Goal: Task Accomplishment & Management: Use online tool/utility

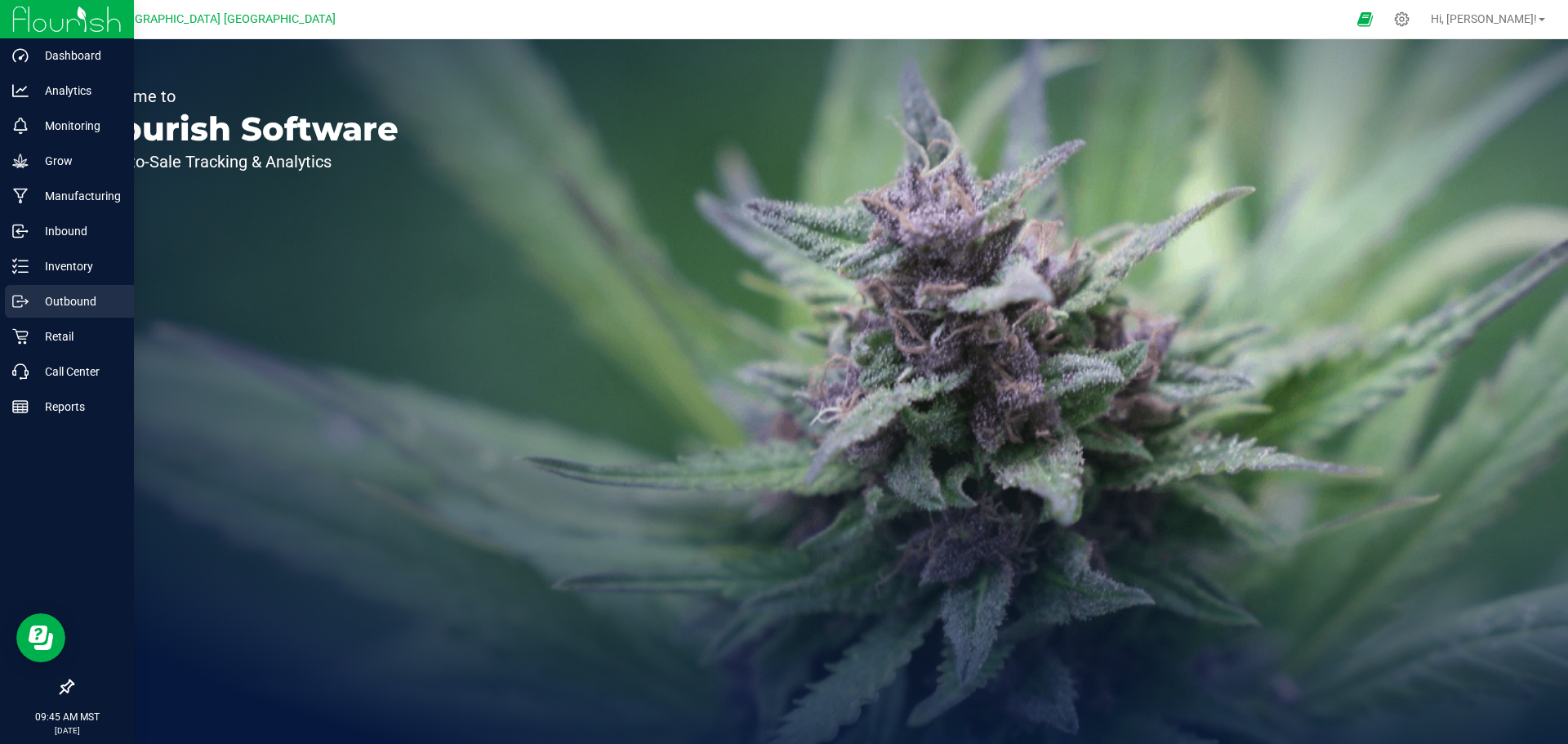
click at [26, 302] on icon at bounding box center [20, 301] width 16 height 16
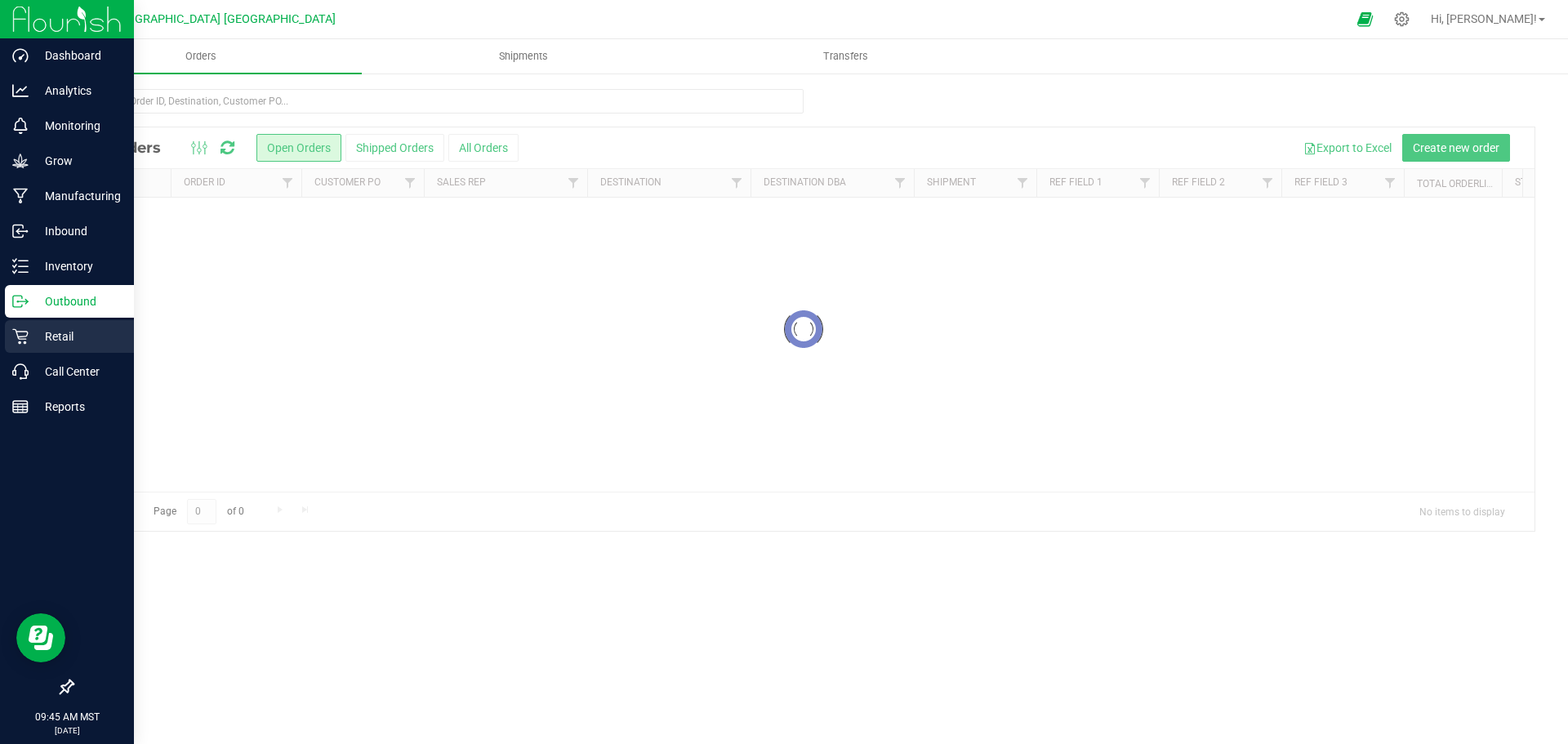
click at [89, 335] on p "Retail" at bounding box center [78, 337] width 98 height 20
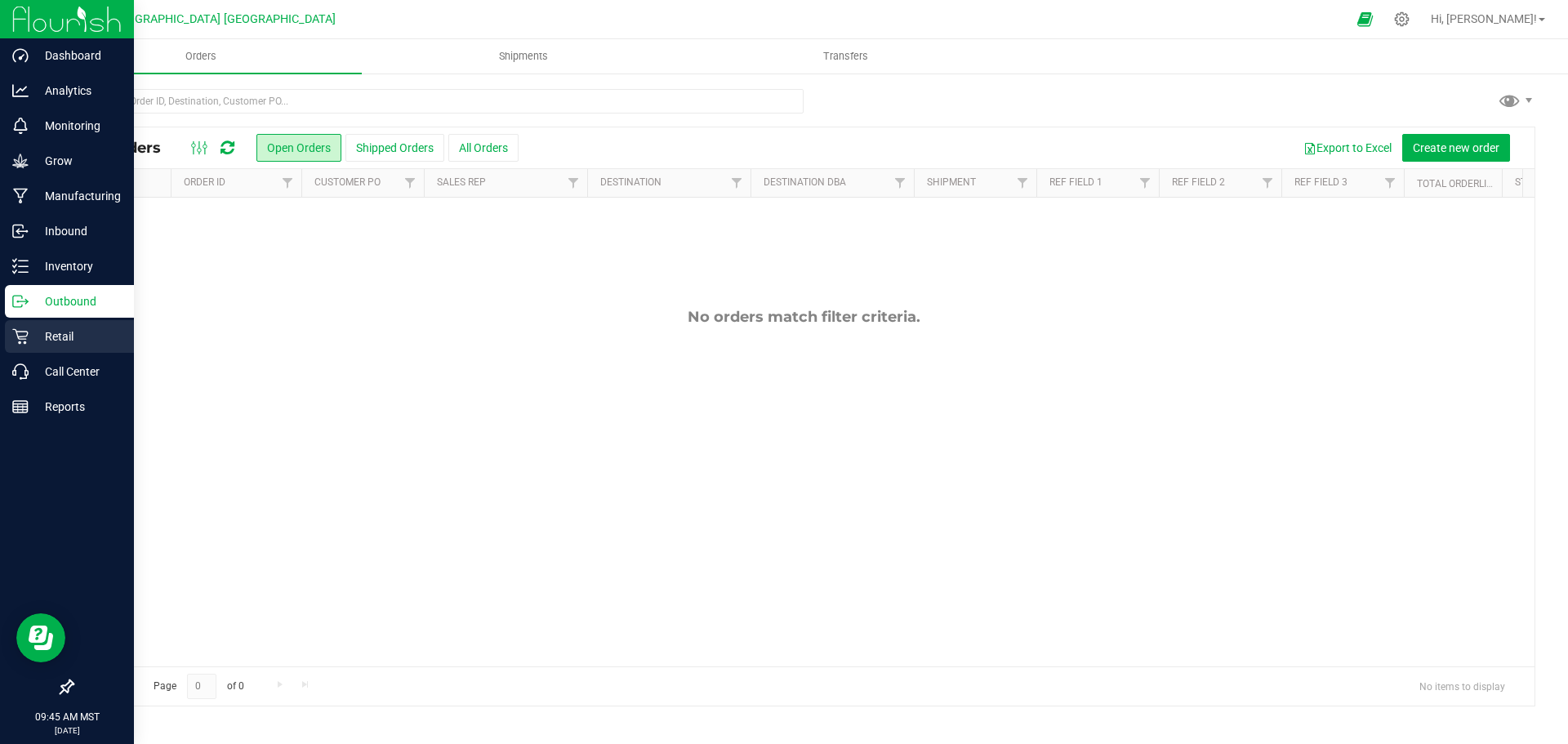
click at [91, 341] on p "Retail" at bounding box center [78, 337] width 98 height 20
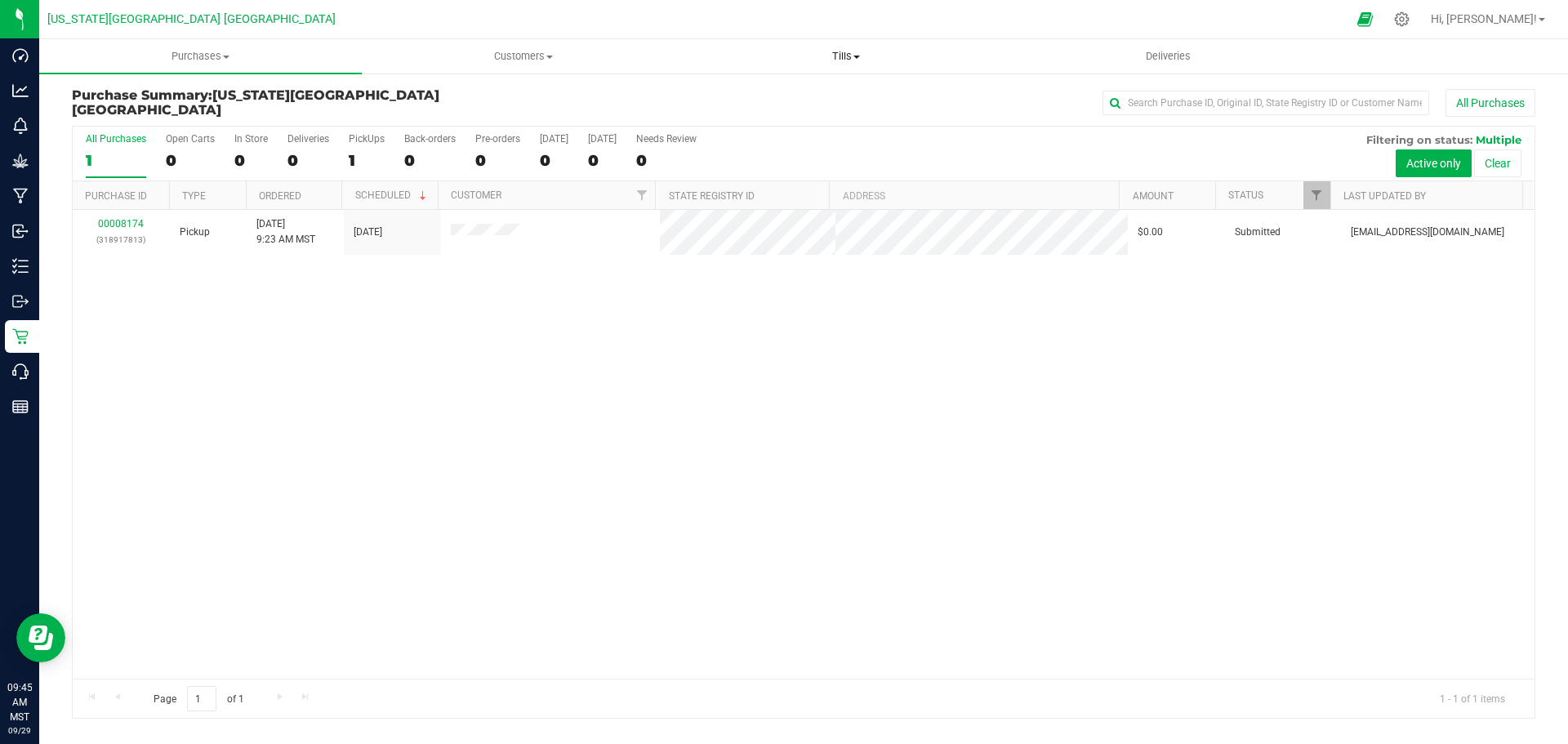
click at [848, 55] on span "Tills" at bounding box center [845, 56] width 321 height 14
click at [769, 100] on span "Manage tills" at bounding box center [739, 99] width 110 height 14
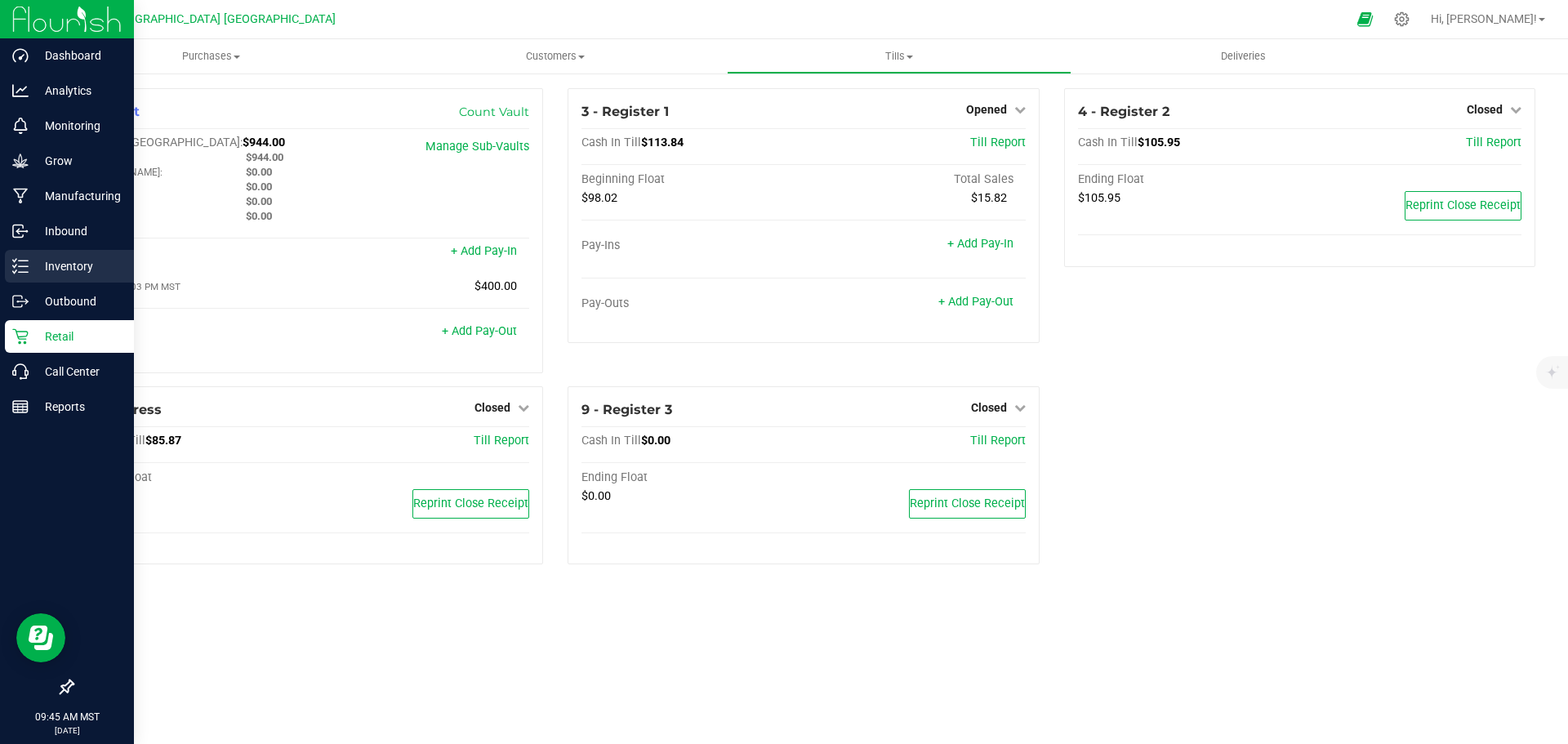
click at [16, 272] on icon at bounding box center [20, 266] width 16 height 16
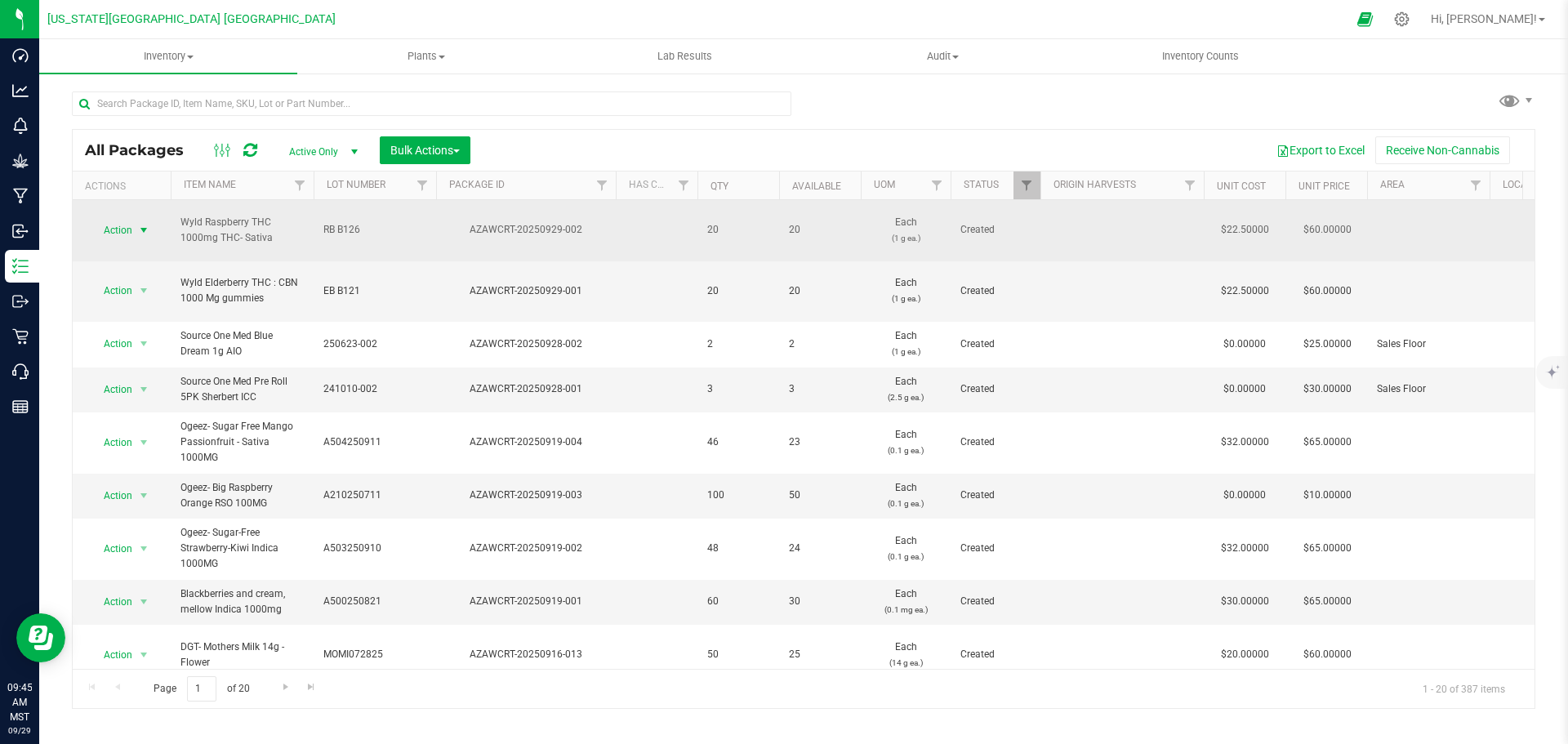
click at [142, 224] on span "select" at bounding box center [143, 230] width 13 height 13
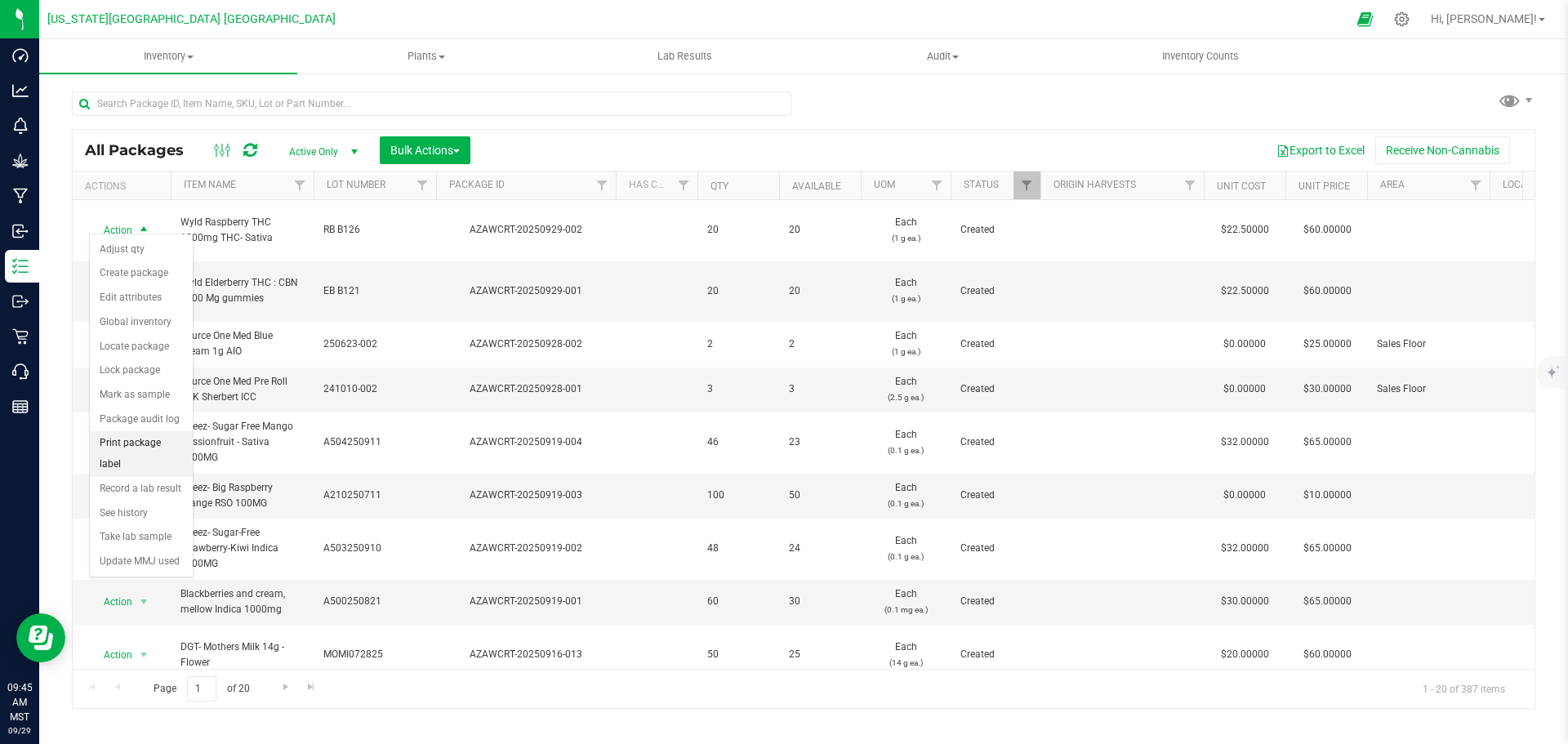
click at [163, 443] on li "Print package label" at bounding box center [141, 454] width 102 height 45
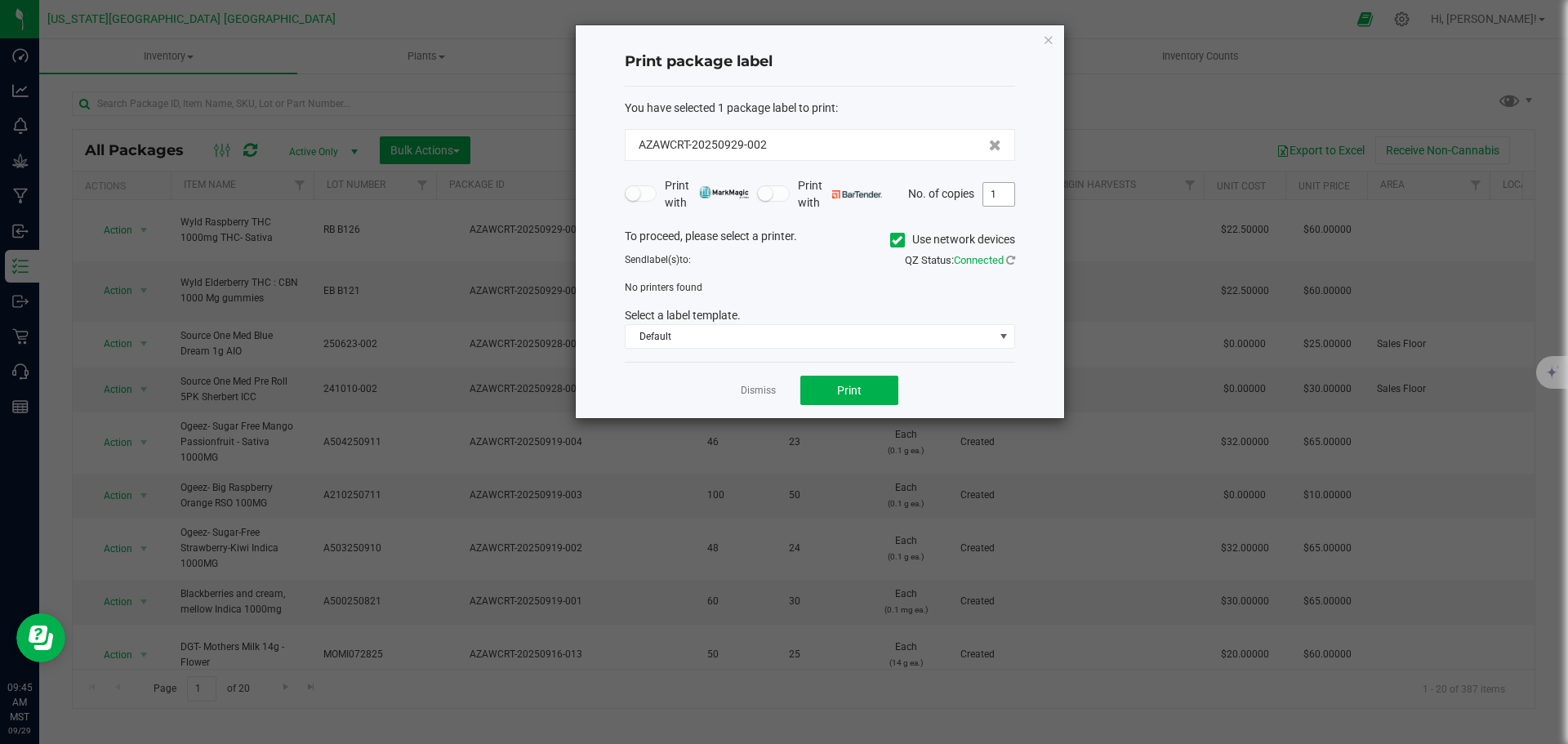
click at [999, 200] on input "1" at bounding box center [999, 194] width 31 height 23
type input "20"
click at [862, 387] on button "Print" at bounding box center [849, 390] width 98 height 29
click at [845, 402] on button "Print" at bounding box center [849, 390] width 98 height 29
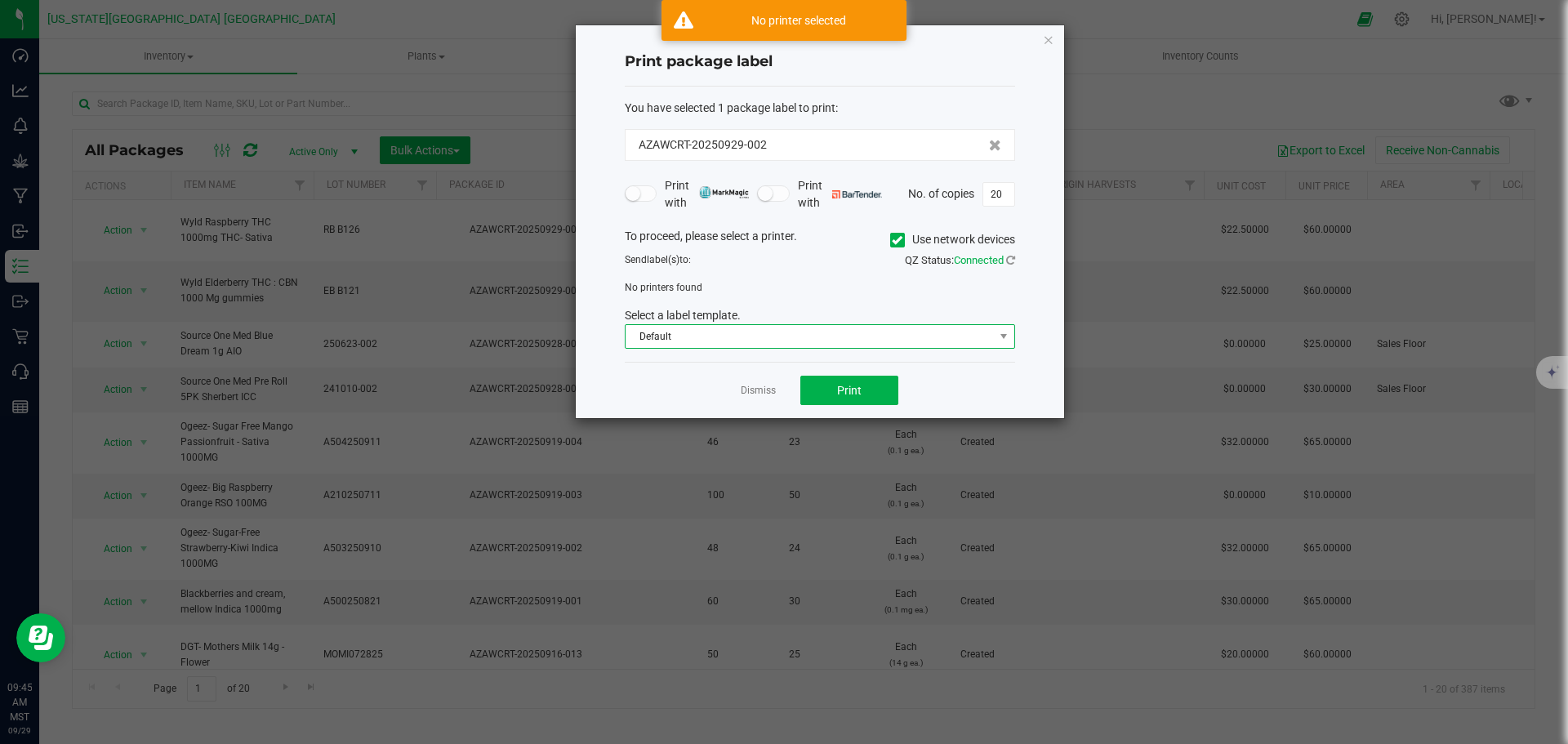
click at [741, 331] on span "Default" at bounding box center [809, 337] width 368 height 23
click at [894, 240] on icon at bounding box center [897, 240] width 11 height 0
click at [0, 0] on input "Use network devices" at bounding box center [0, 0] width 0 height 0
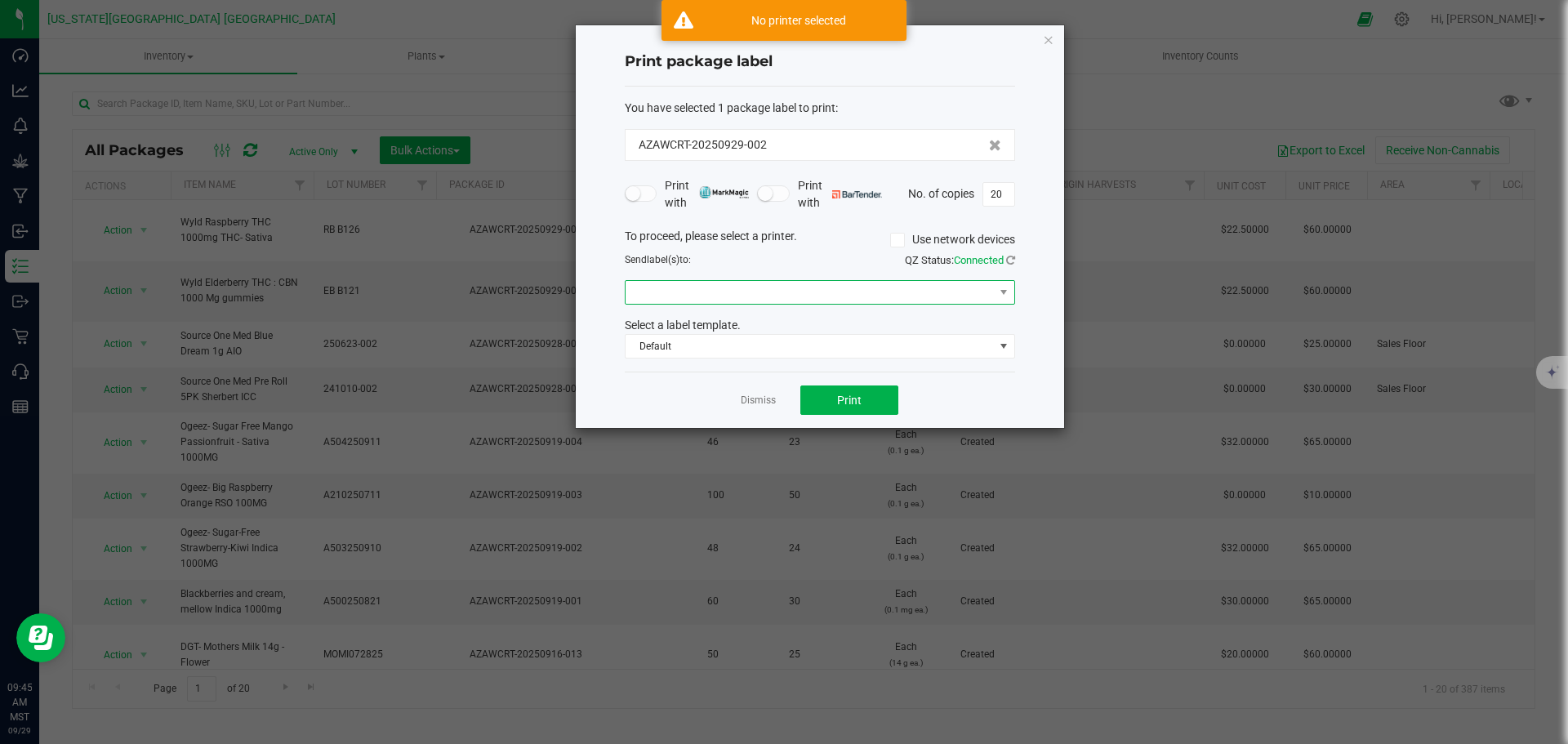
click at [828, 283] on span at bounding box center [809, 292] width 368 height 23
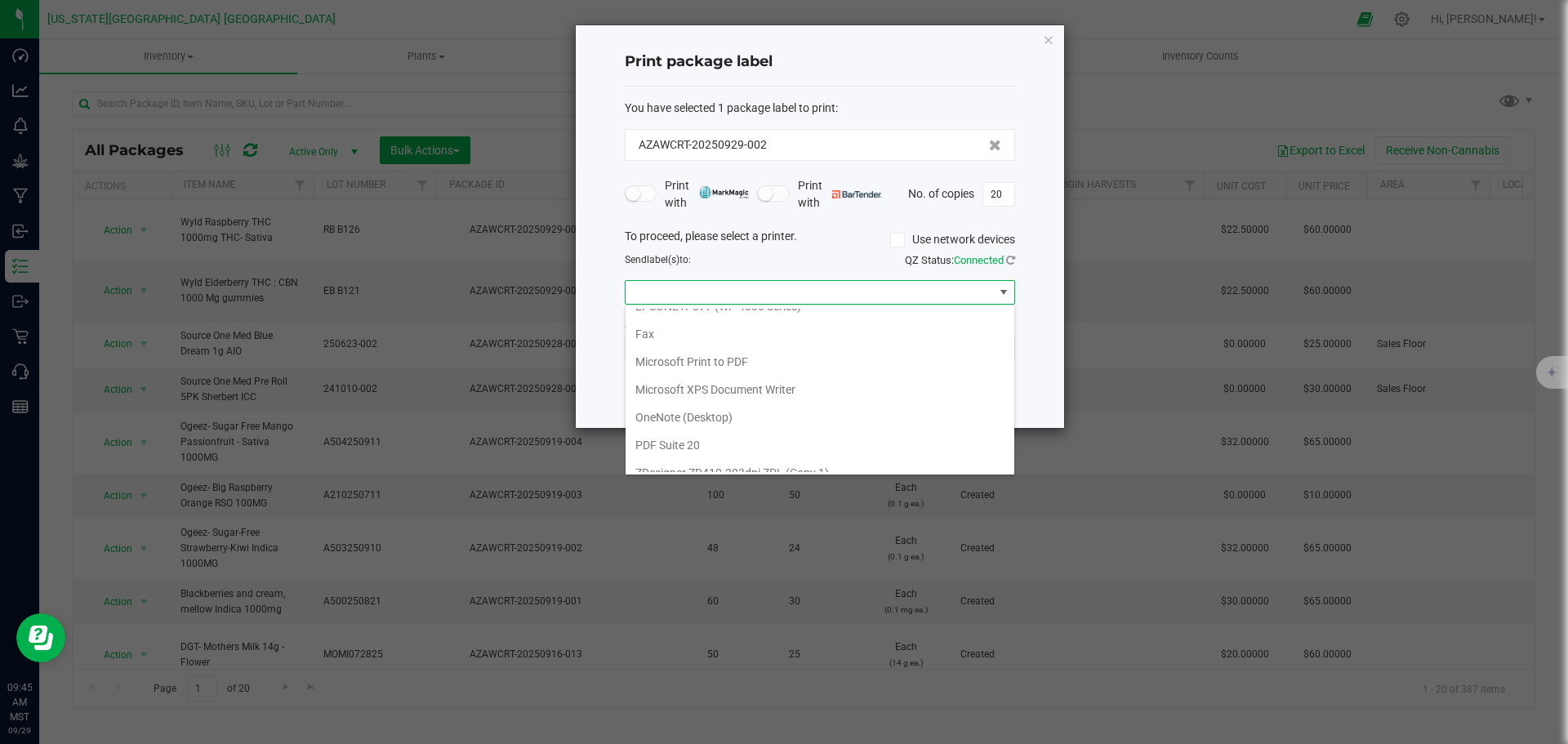
scroll to position [142, 0]
click at [759, 457] on 1\) "ZDesigner ZD410-203dpi ZPL (Copy 1)" at bounding box center [820, 458] width 388 height 28
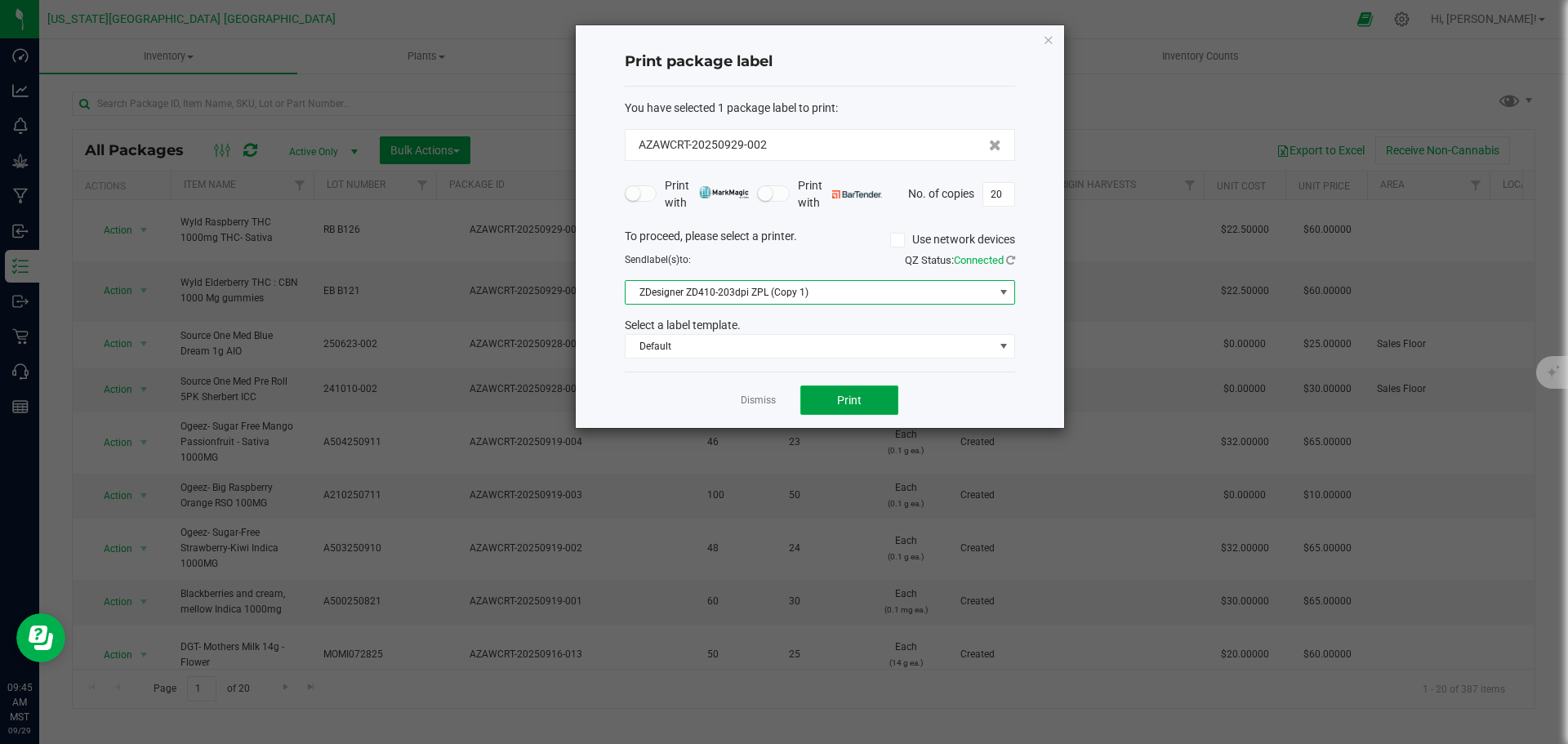
click at [865, 401] on button "Print" at bounding box center [849, 400] width 98 height 29
click at [1075, 36] on ngb-modal-window "Print package label You have selected 1 package label to print : AZAWCRT-202509…" at bounding box center [790, 372] width 1580 height 744
click at [1047, 37] on icon "button" at bounding box center [1049, 39] width 12 height 20
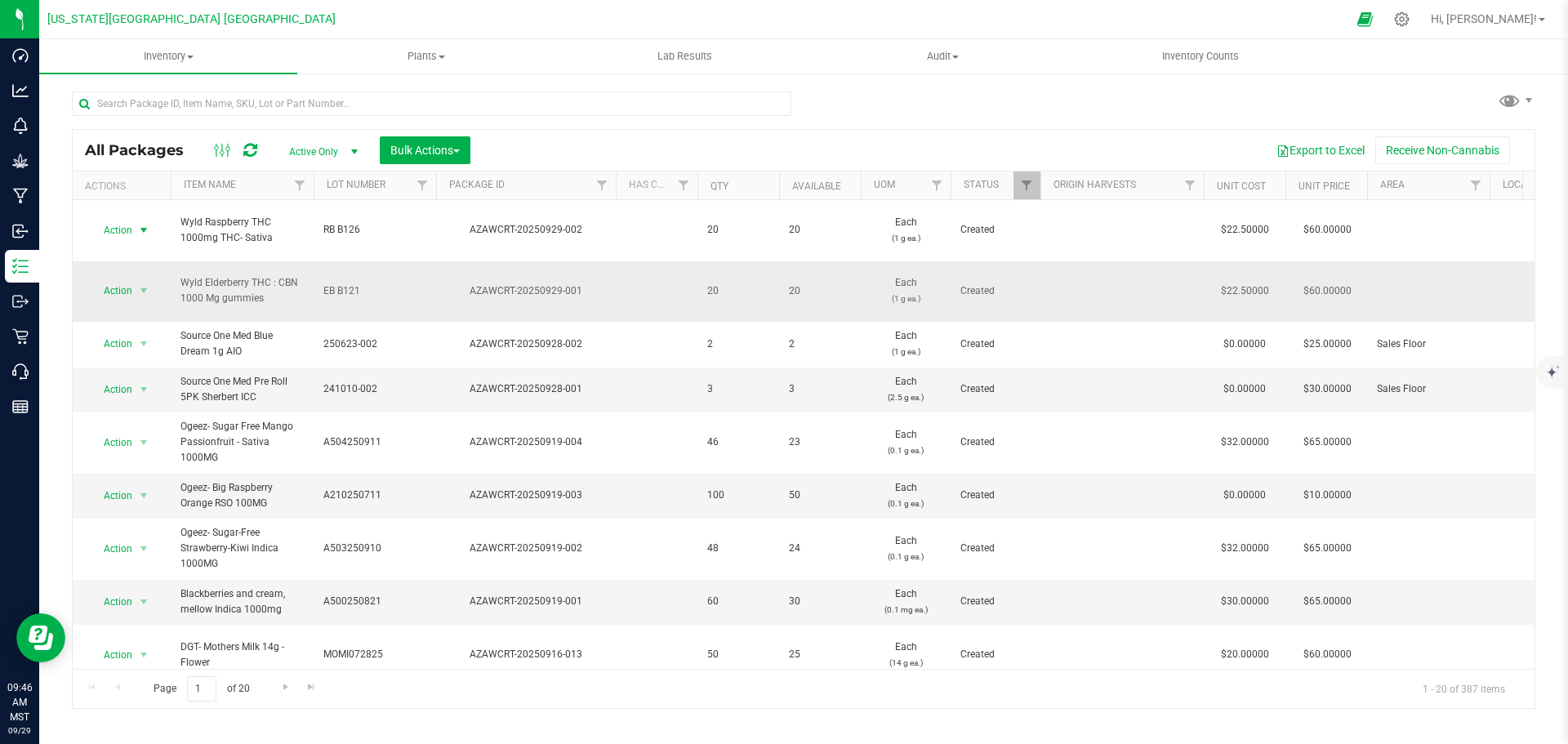
click at [105, 279] on span "Action" at bounding box center [110, 290] width 44 height 23
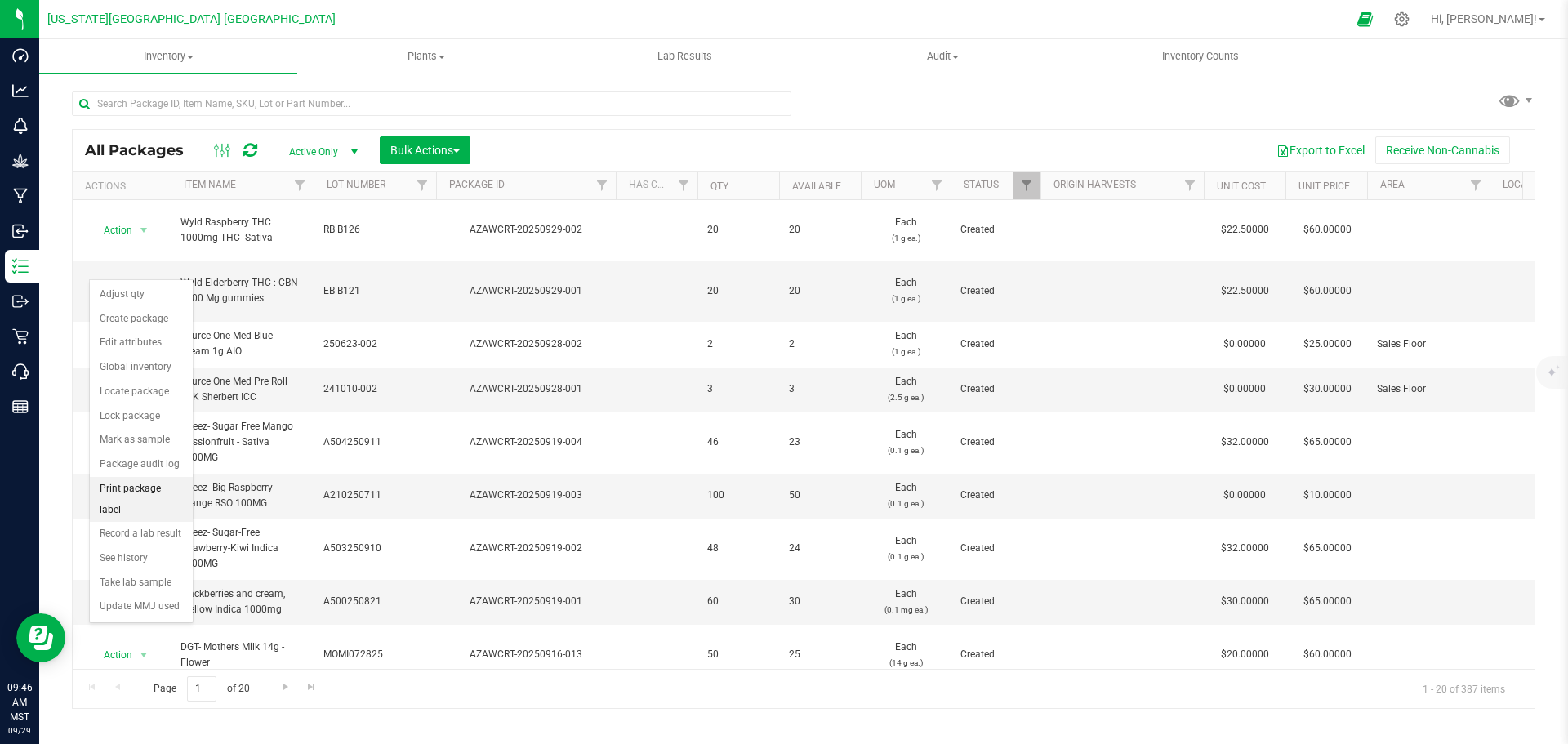
click at [161, 487] on li "Print package label" at bounding box center [141, 499] width 102 height 45
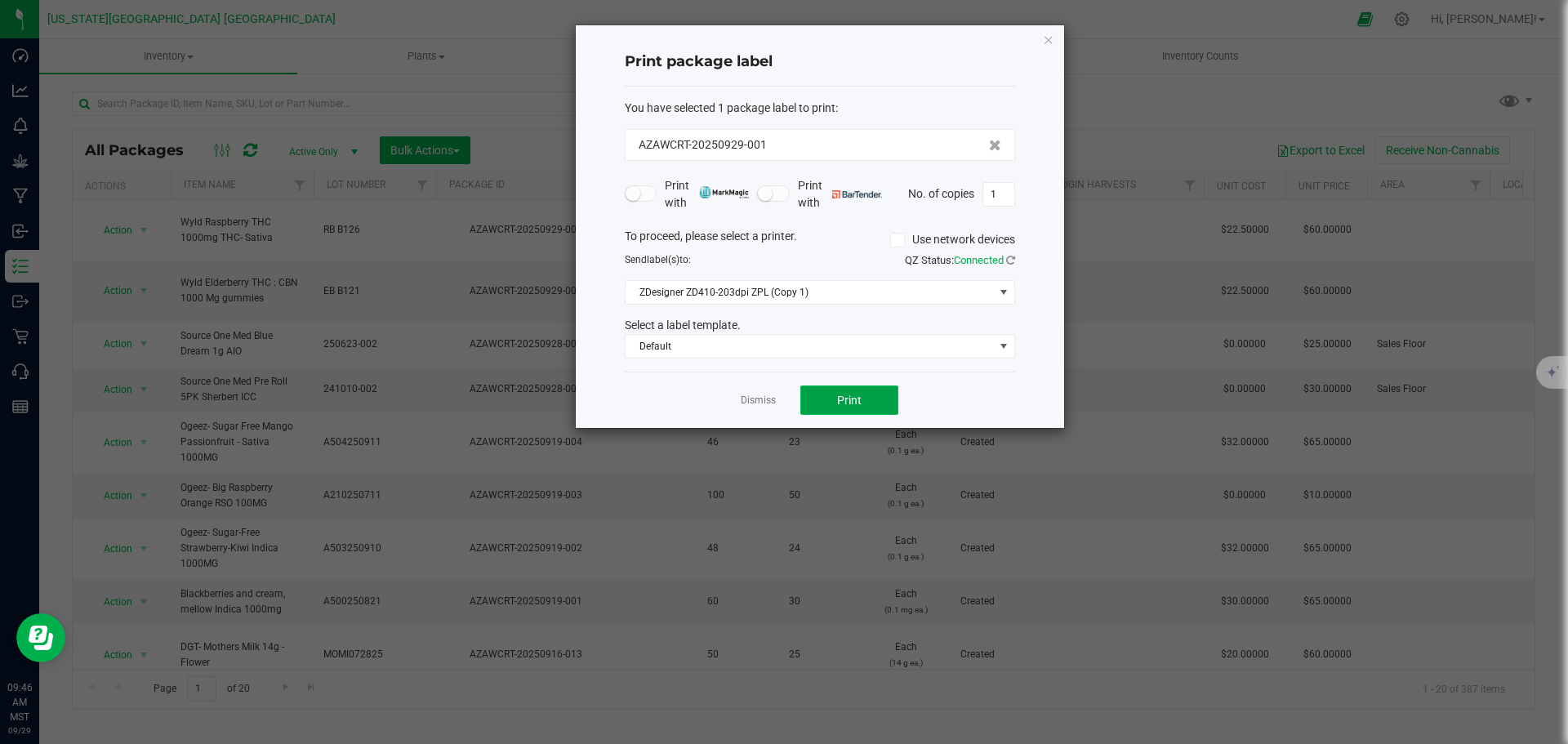
click at [878, 406] on button "Print" at bounding box center [849, 400] width 98 height 29
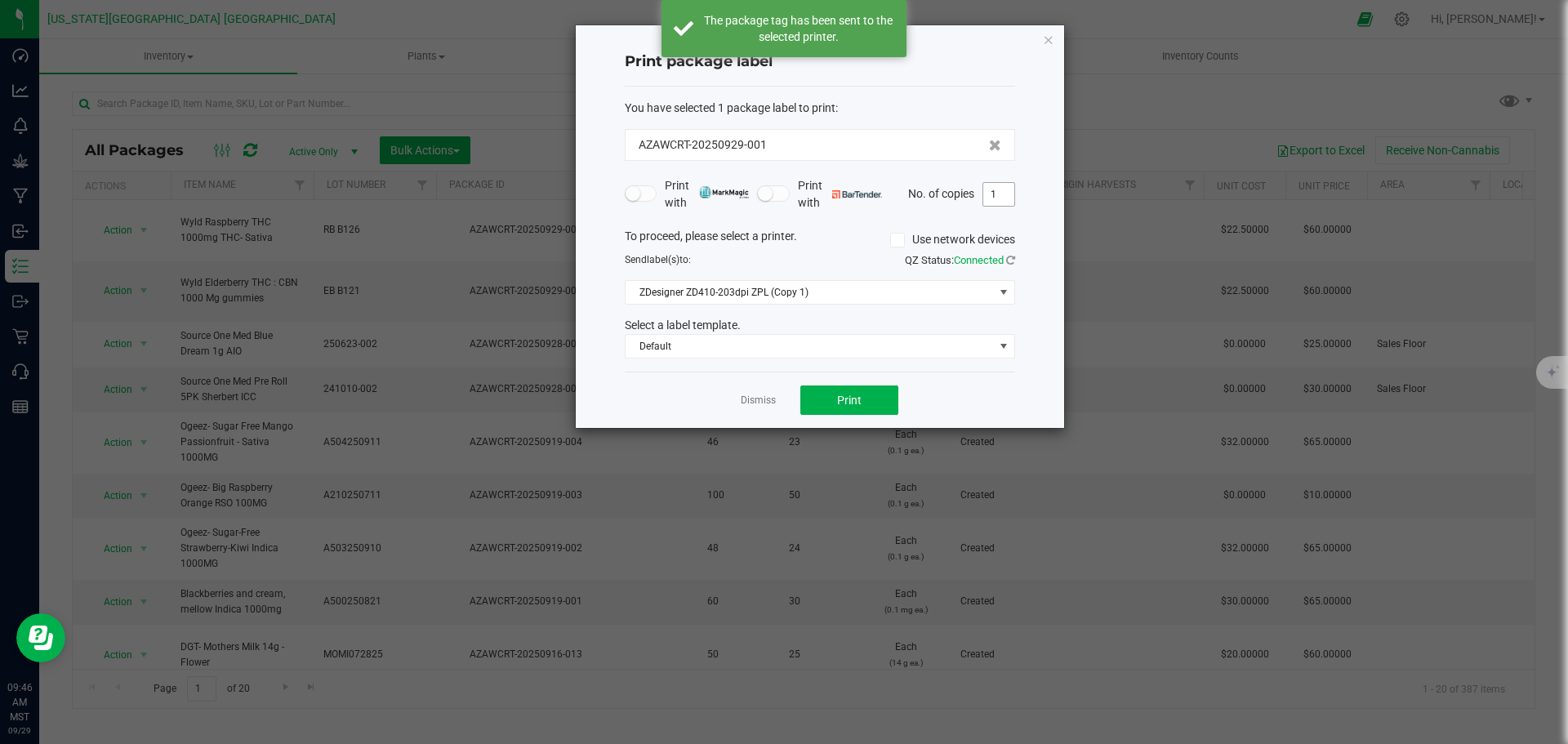
click at [1000, 194] on input "1" at bounding box center [999, 194] width 31 height 23
type input "19"
click at [864, 407] on button "Print" at bounding box center [849, 400] width 98 height 29
click at [407, 105] on ngb-modal-window "Print package label You have selected 1 package label to print : AZAWCRT-202509…" at bounding box center [790, 372] width 1580 height 744
